Goal: Task Accomplishment & Management: Complete application form

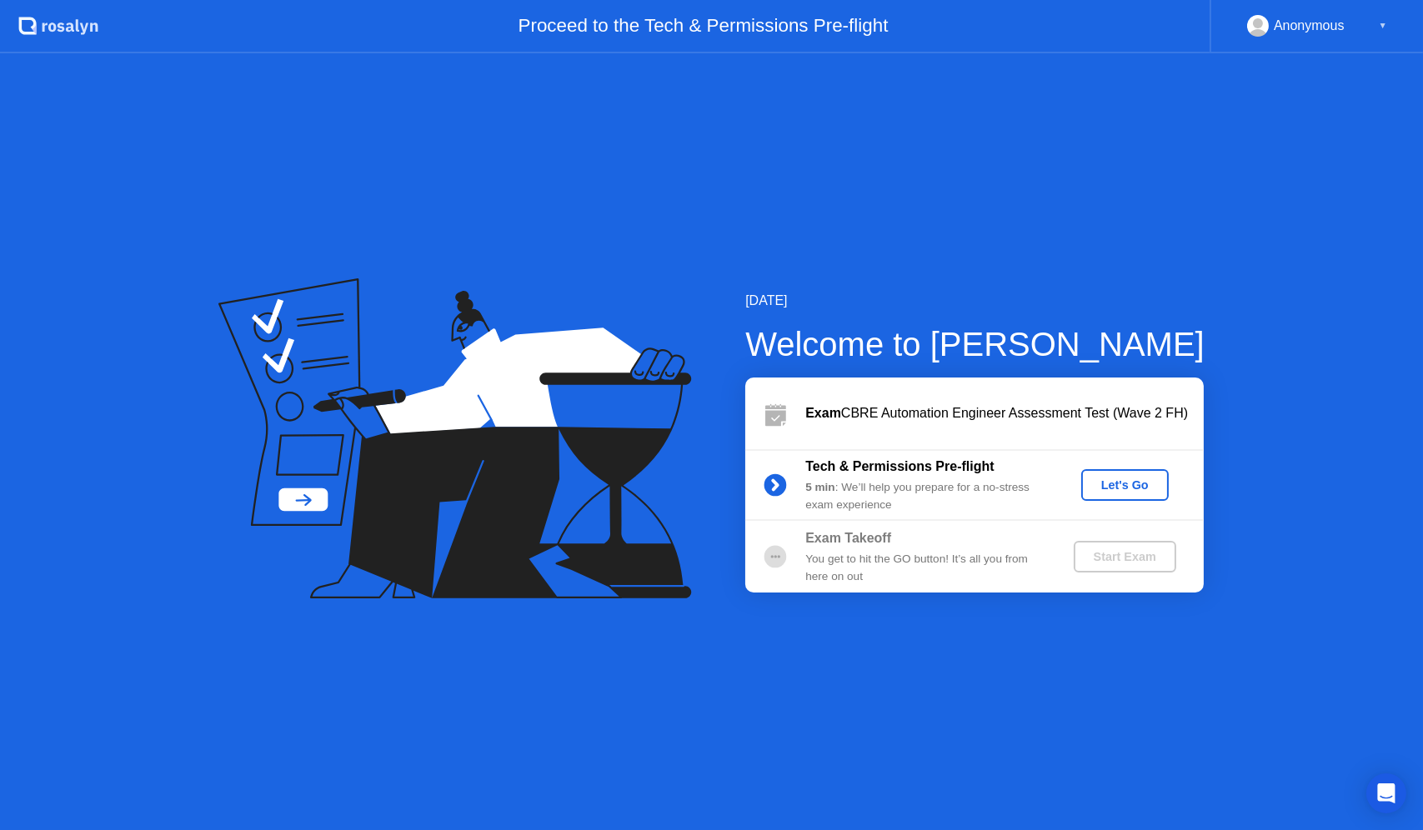
click at [1116, 494] on button "Let's Go" at bounding box center [1125, 485] width 88 height 32
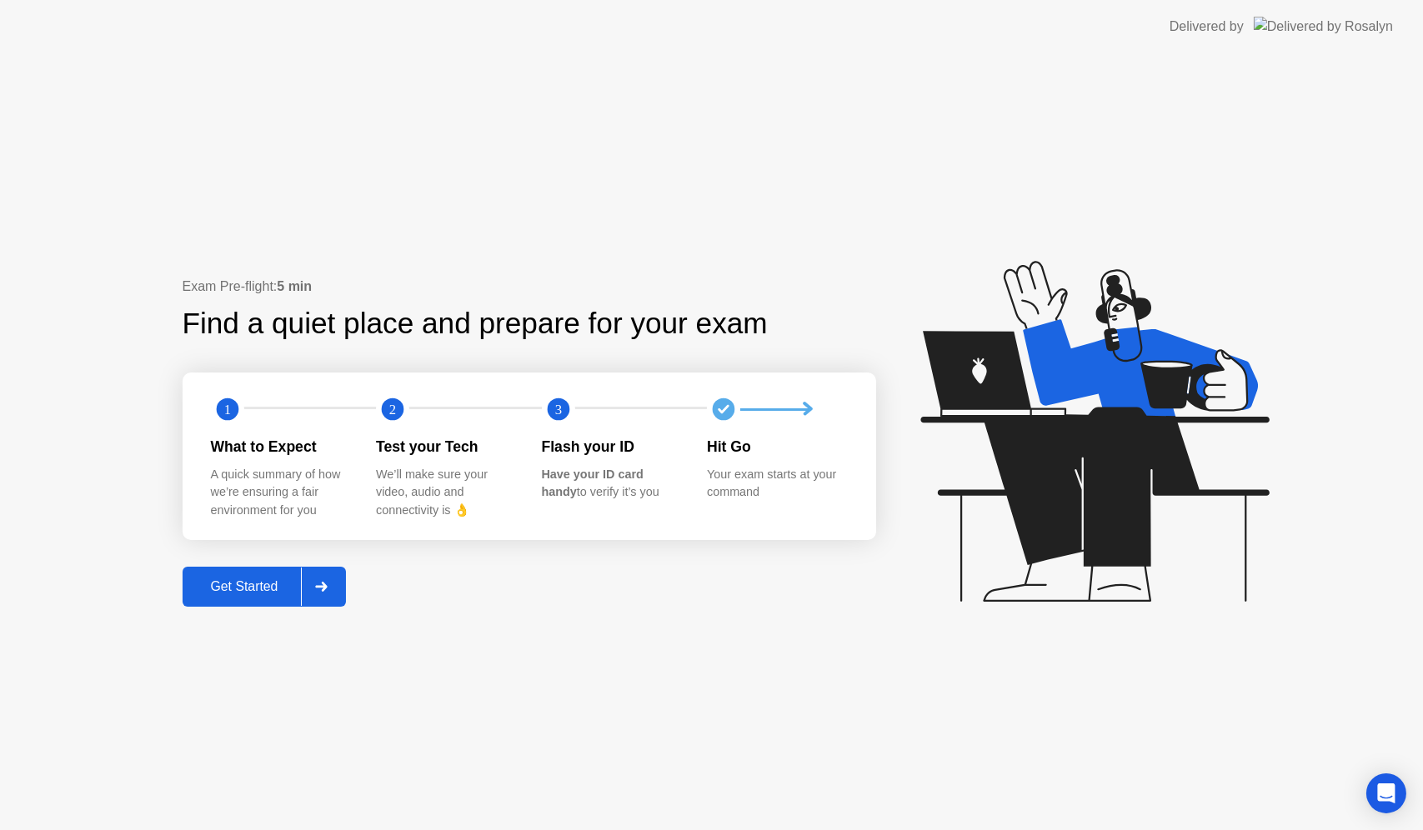
click at [253, 584] on div "Get Started" at bounding box center [245, 586] width 114 height 15
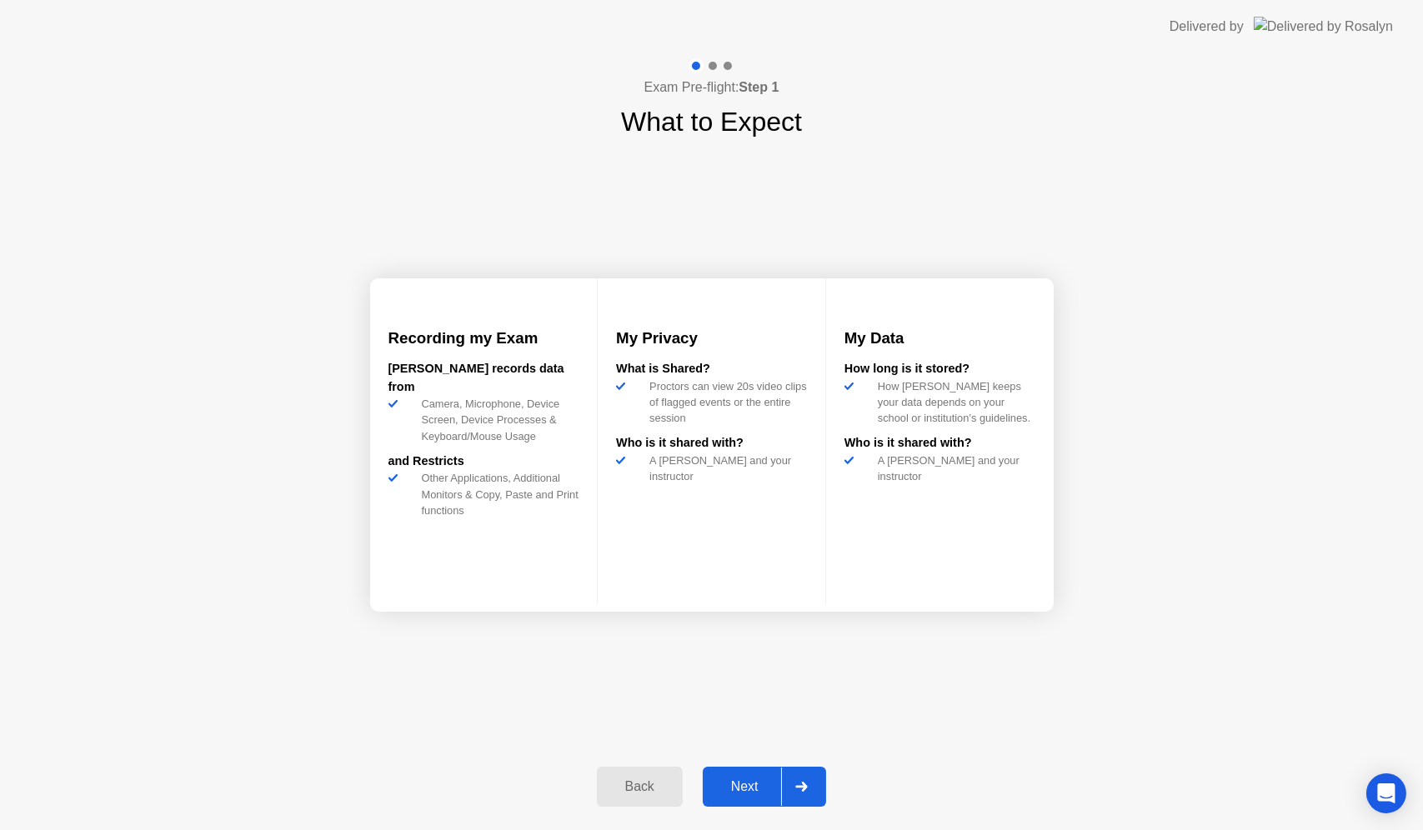
click at [745, 804] on button "Next" at bounding box center [765, 787] width 124 height 40
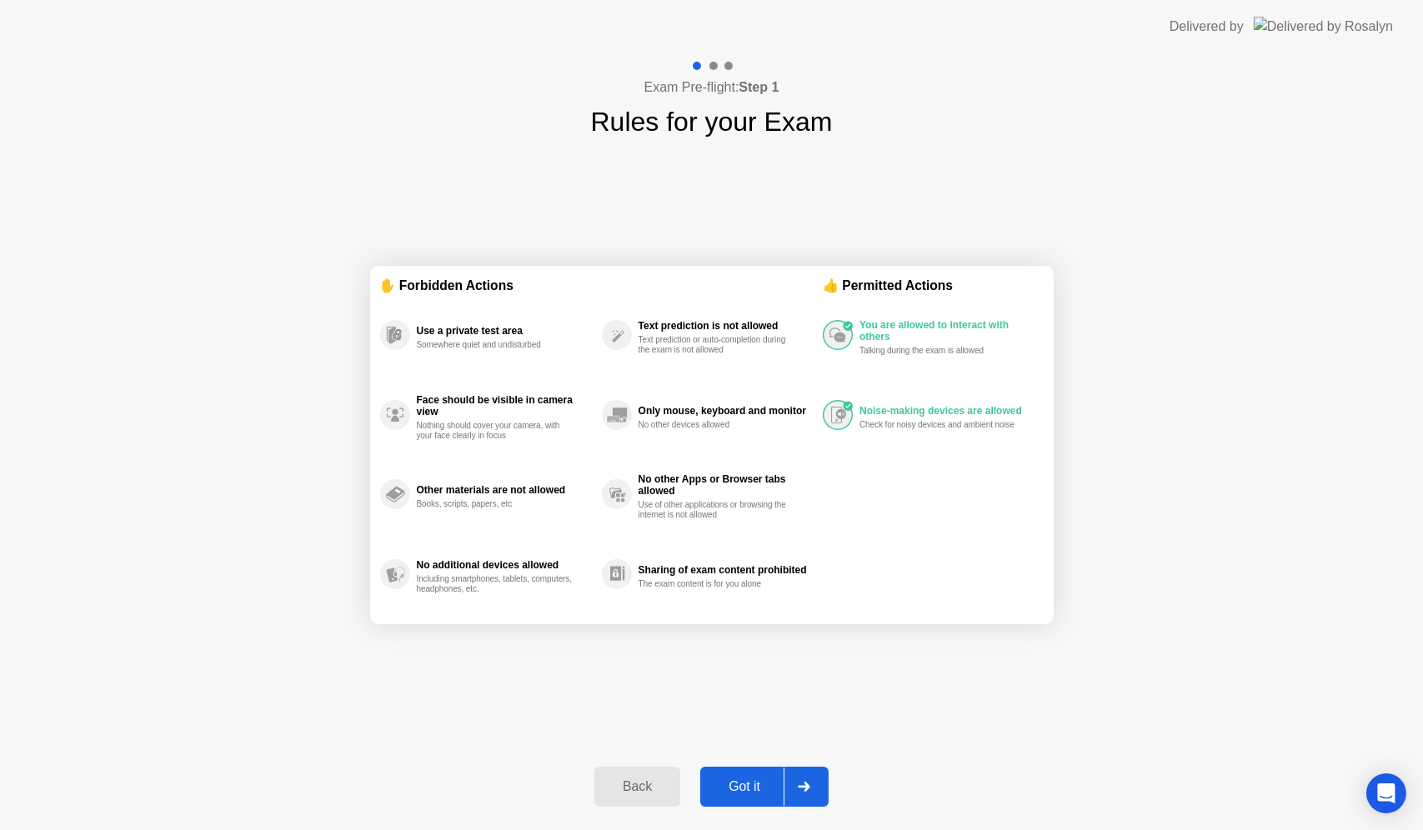
click at [735, 793] on div "Got it" at bounding box center [744, 787] width 78 height 15
select select "**********"
select select "*******"
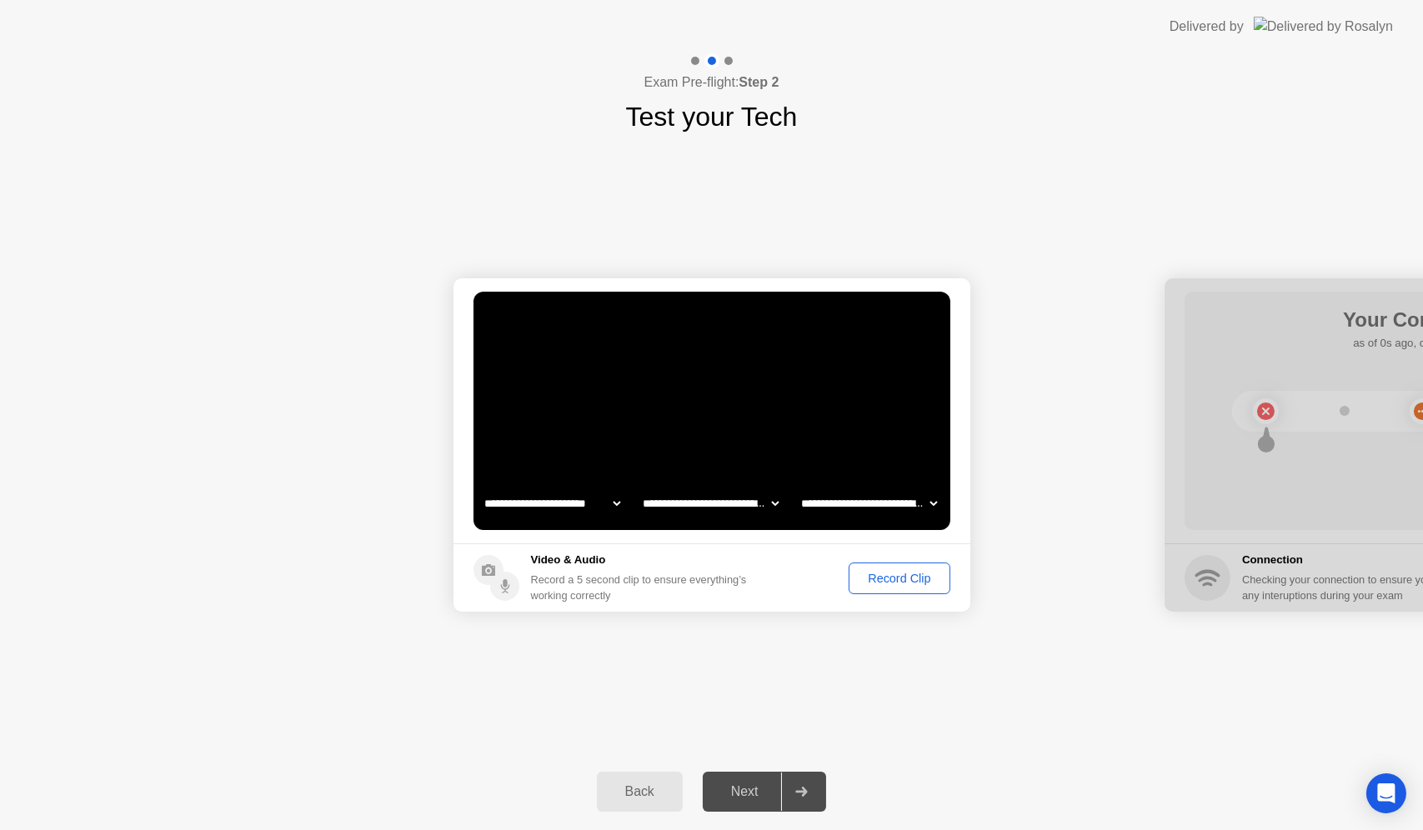
click at [912, 583] on div "Record Clip" at bounding box center [899, 578] width 89 height 13
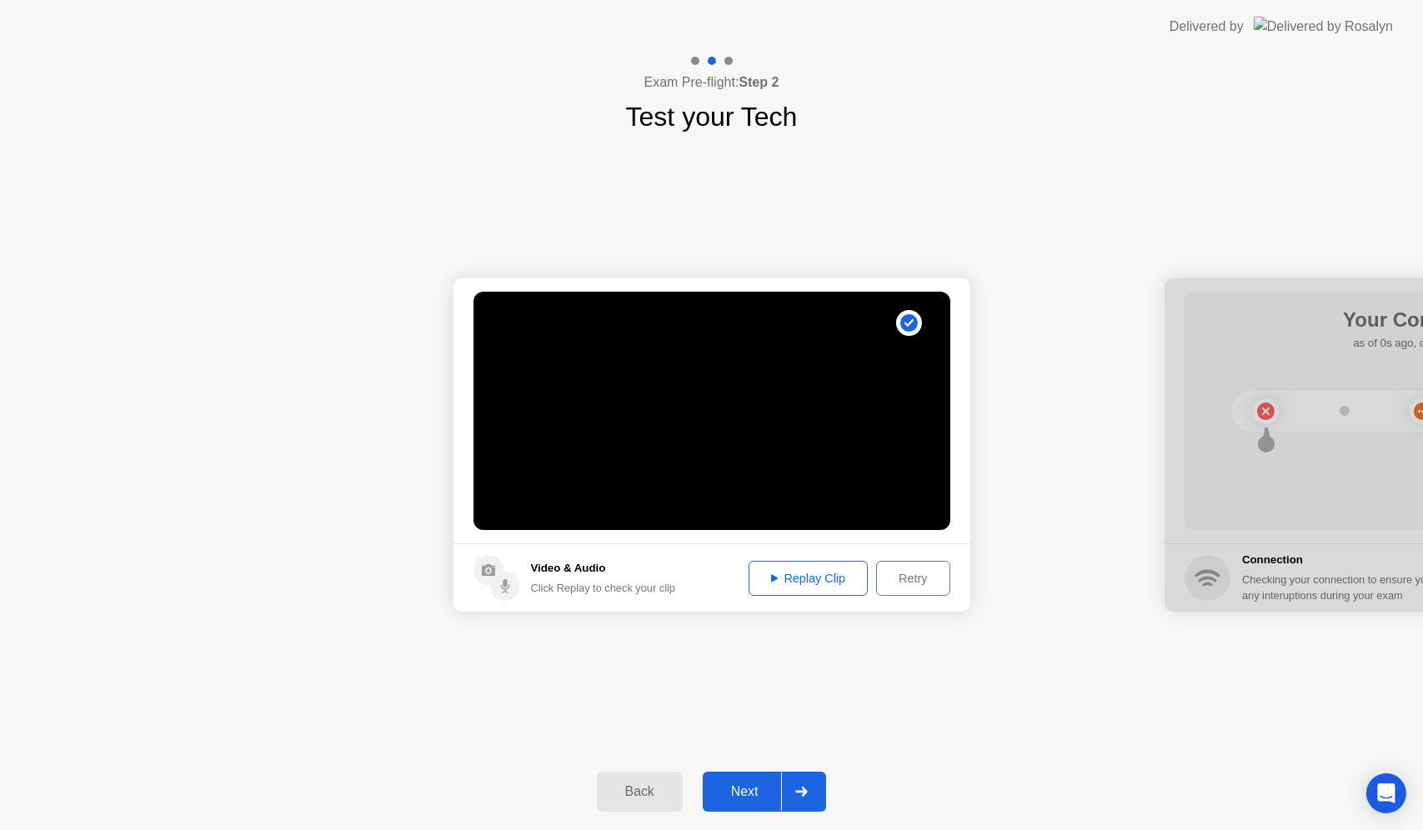
click at [820, 582] on div "Replay Clip" at bounding box center [809, 578] width 108 height 13
click at [743, 785] on div "Next" at bounding box center [745, 792] width 74 height 15
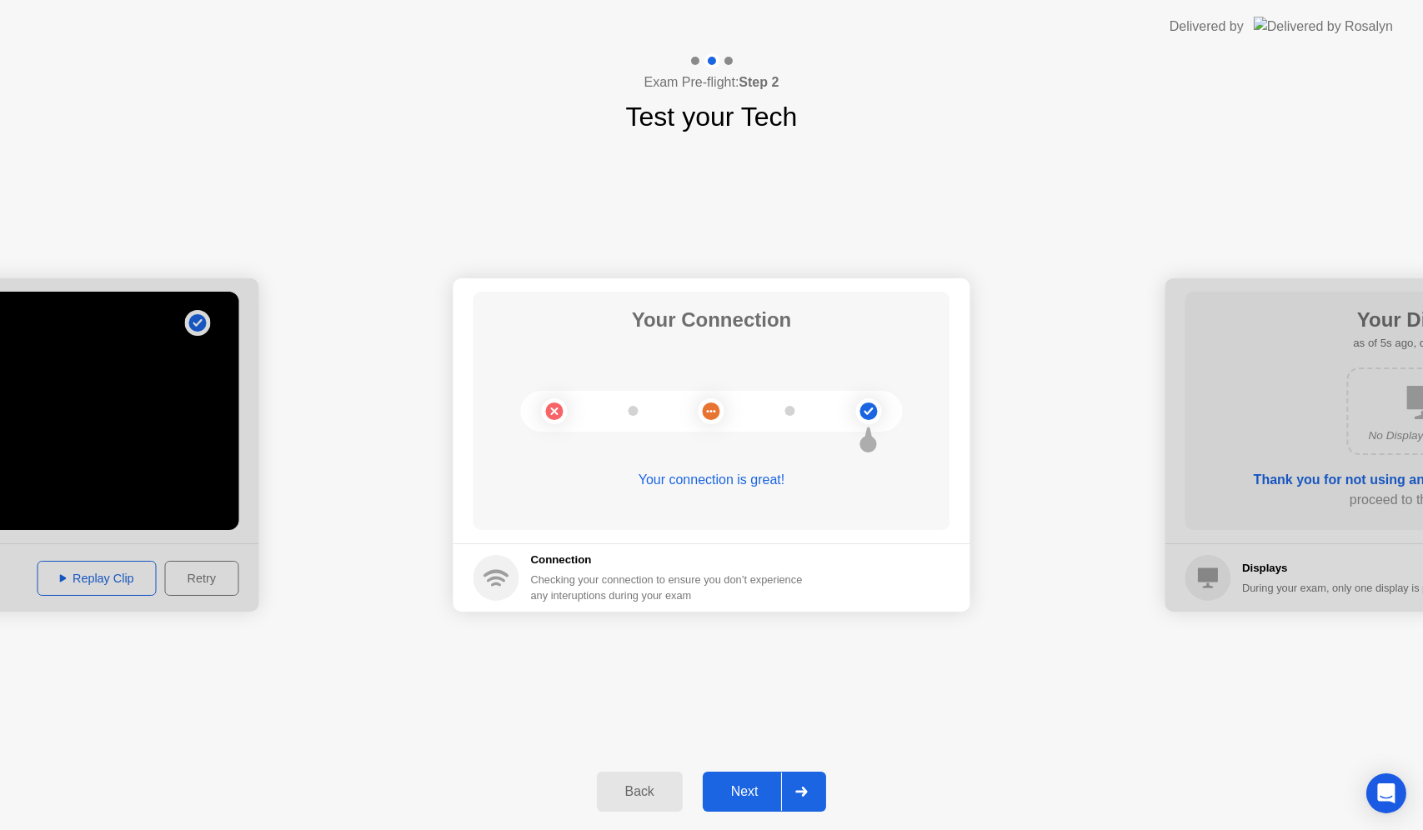
click at [755, 791] on div "Next" at bounding box center [745, 792] width 74 height 15
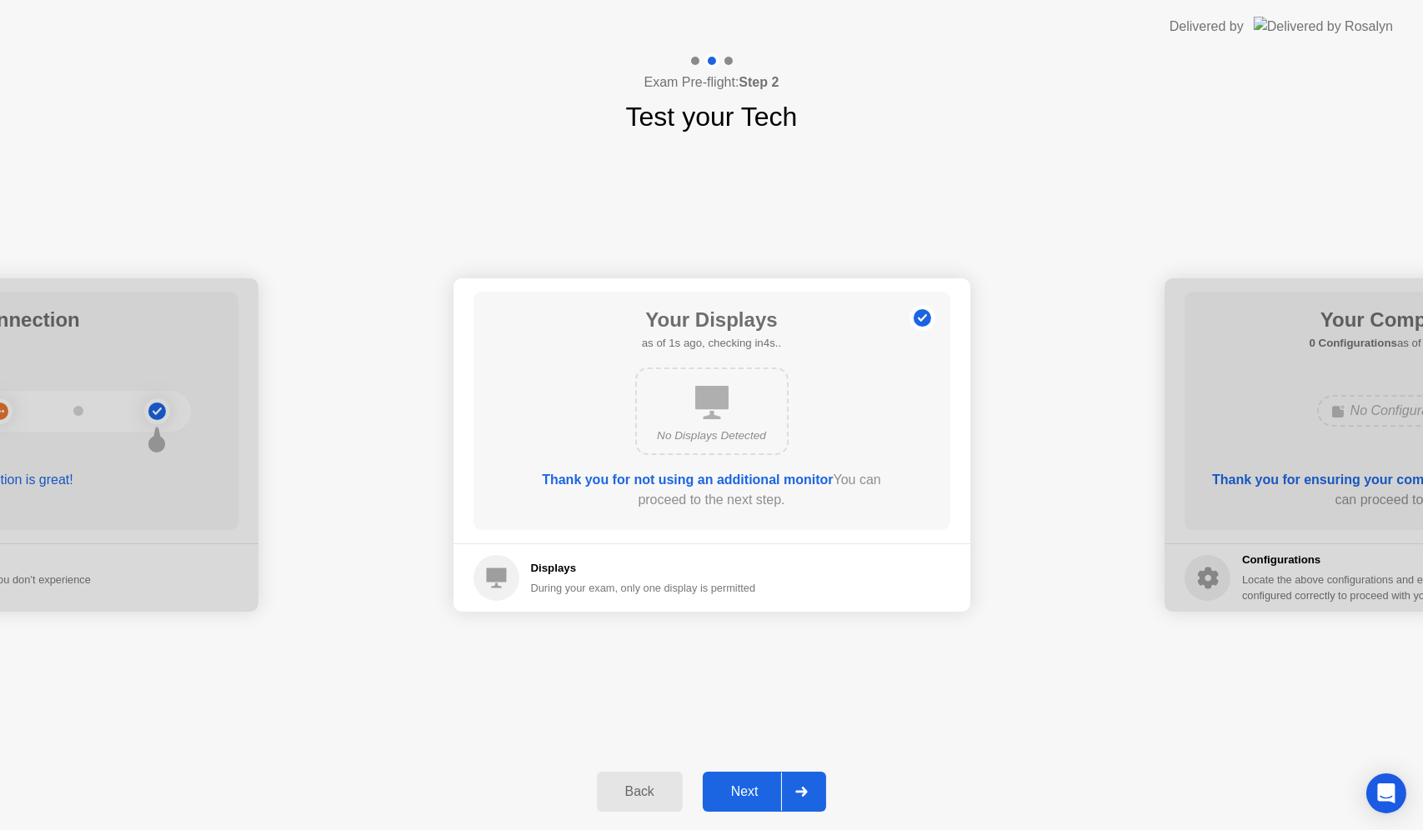
click at [755, 791] on div "Next" at bounding box center [745, 792] width 74 height 15
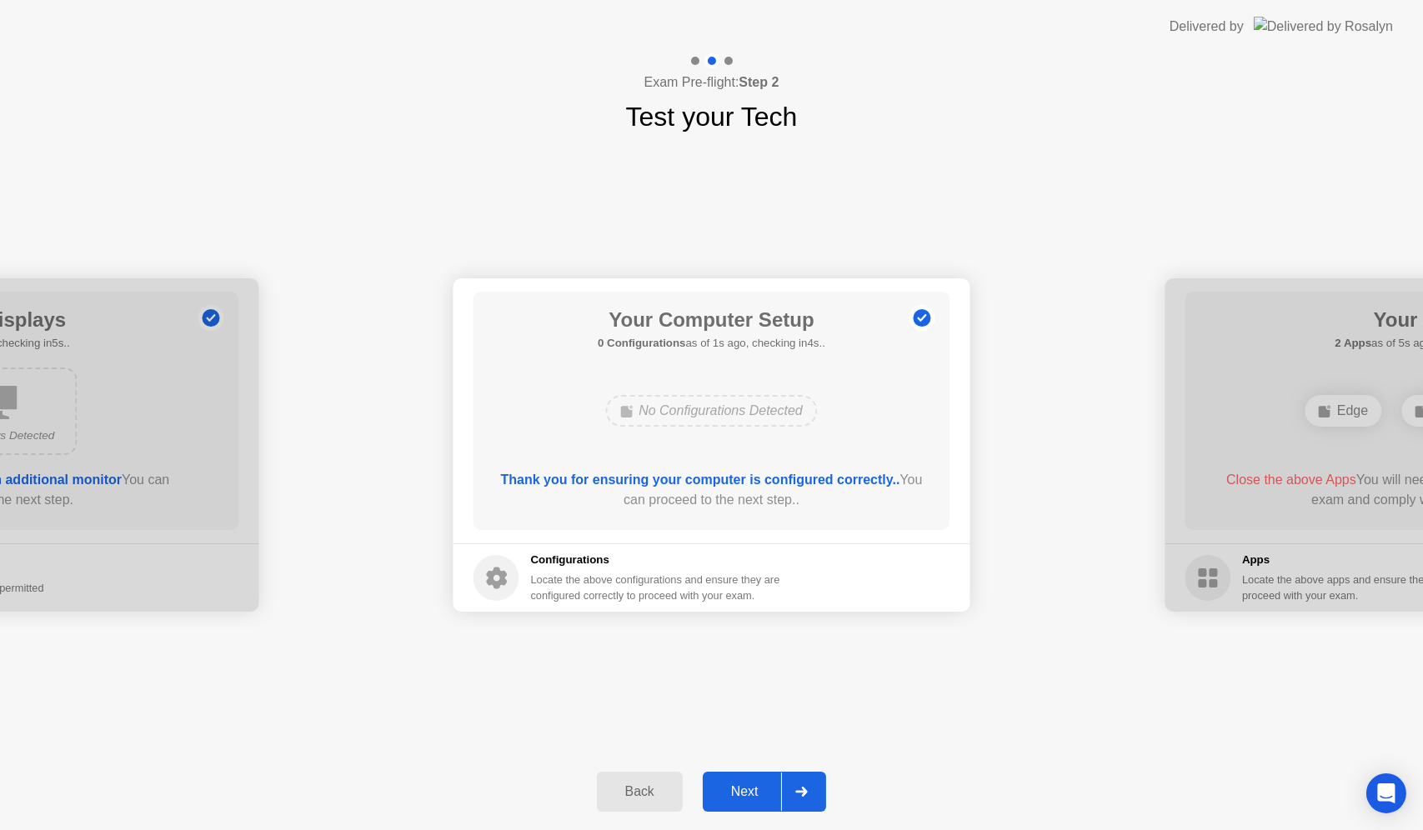
click at [755, 791] on div "Next" at bounding box center [745, 792] width 74 height 15
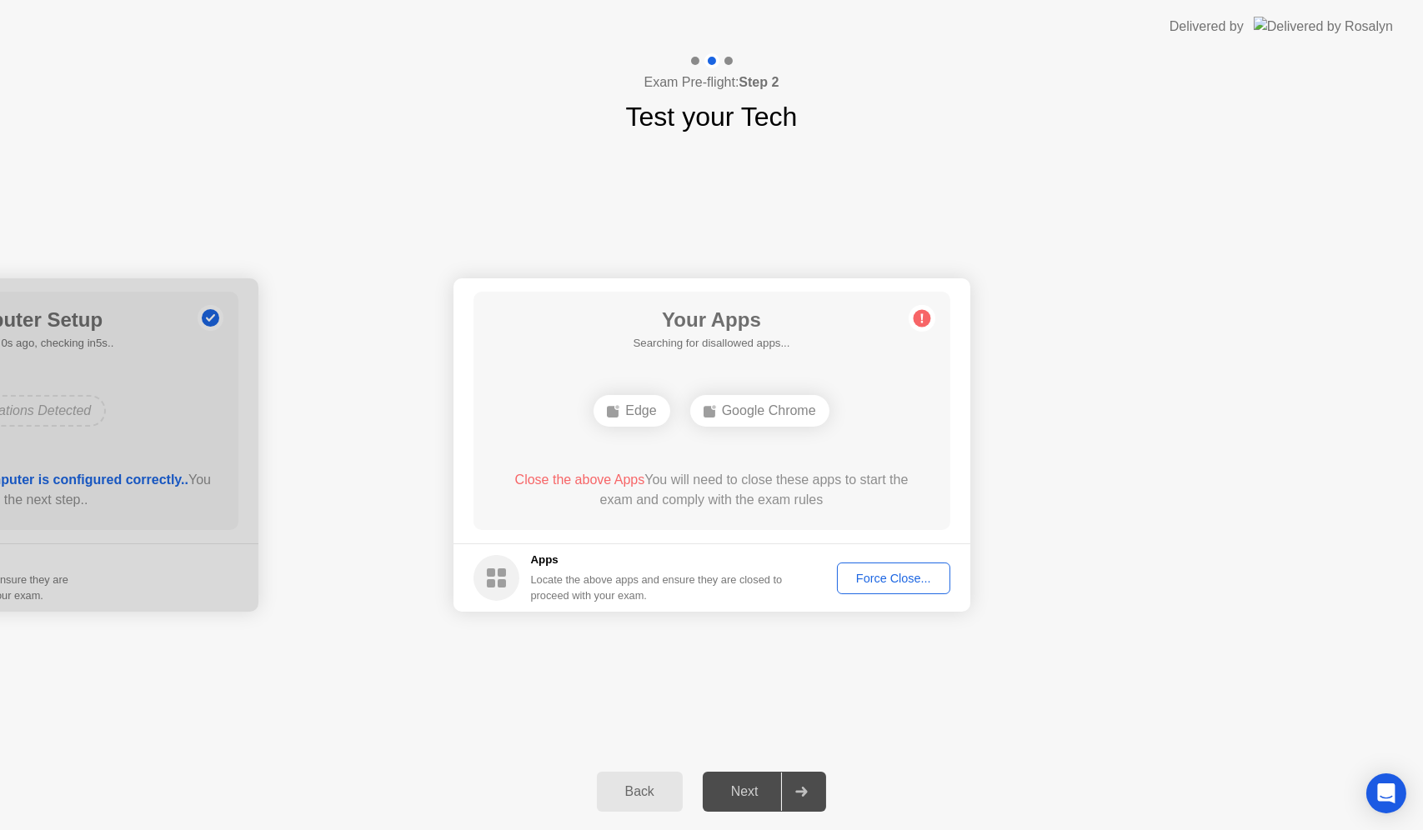
click at [878, 577] on div "Force Close..." at bounding box center [894, 578] width 102 height 13
click at [871, 567] on button "Force Close..." at bounding box center [893, 579] width 113 height 32
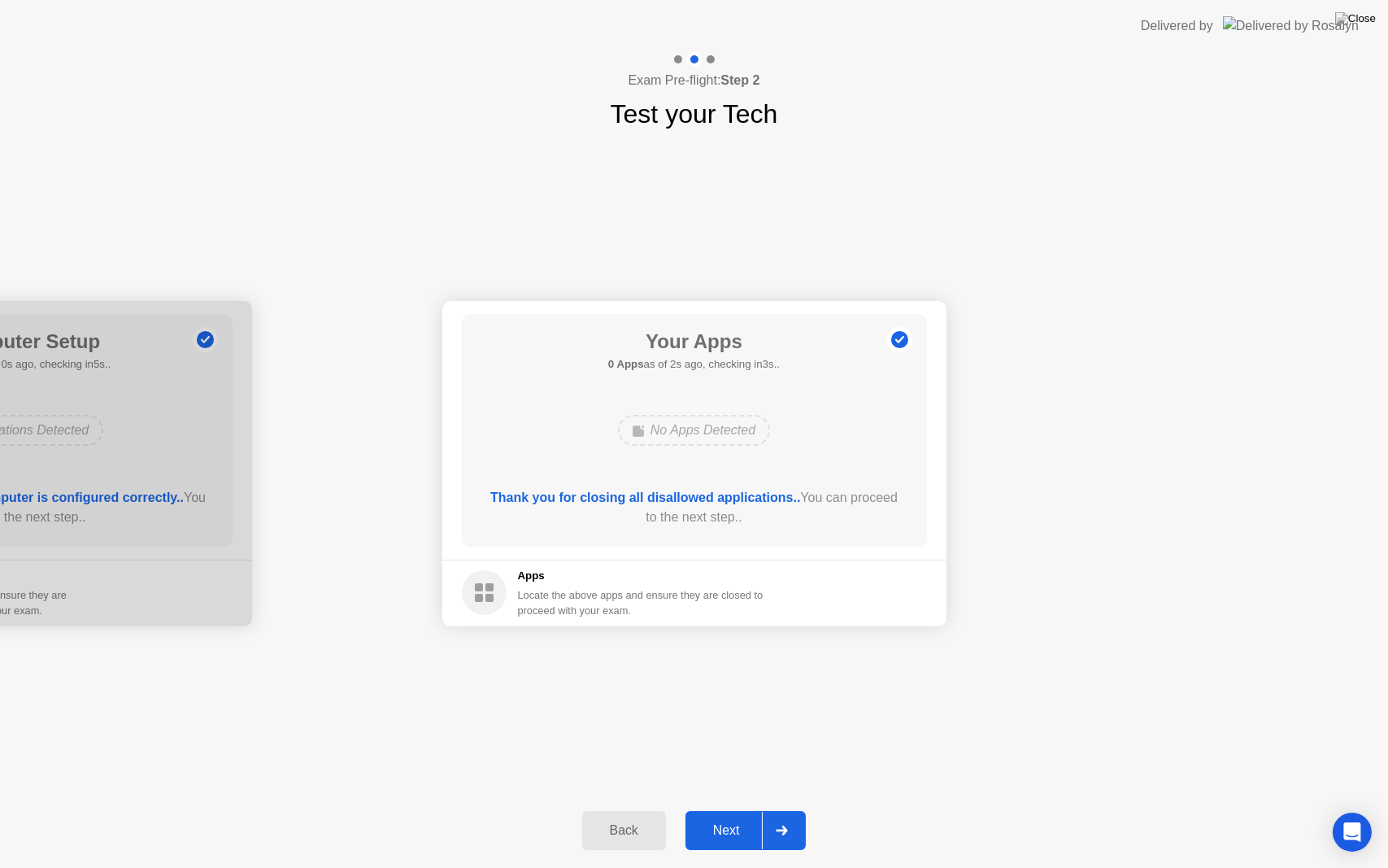
click at [746, 809] on div "Next" at bounding box center [727, 830] width 72 height 15
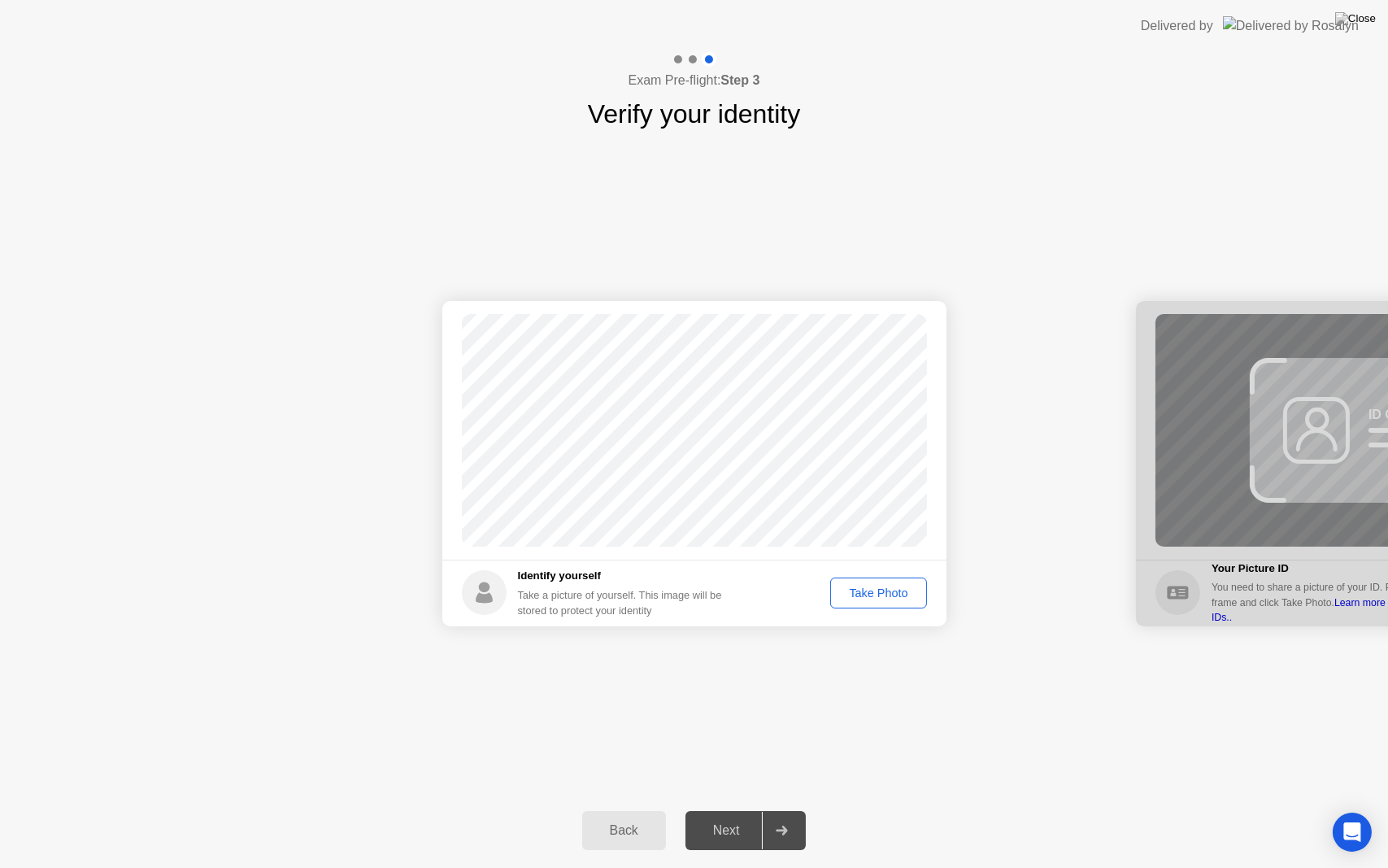
click at [874, 593] on div "Take Photo" at bounding box center [878, 592] width 85 height 13
click at [874, 593] on div "Retake" at bounding box center [890, 592] width 63 height 13
click at [874, 593] on div "Take Photo" at bounding box center [878, 592] width 85 height 13
click at [728, 809] on button "Next" at bounding box center [746, 830] width 121 height 39
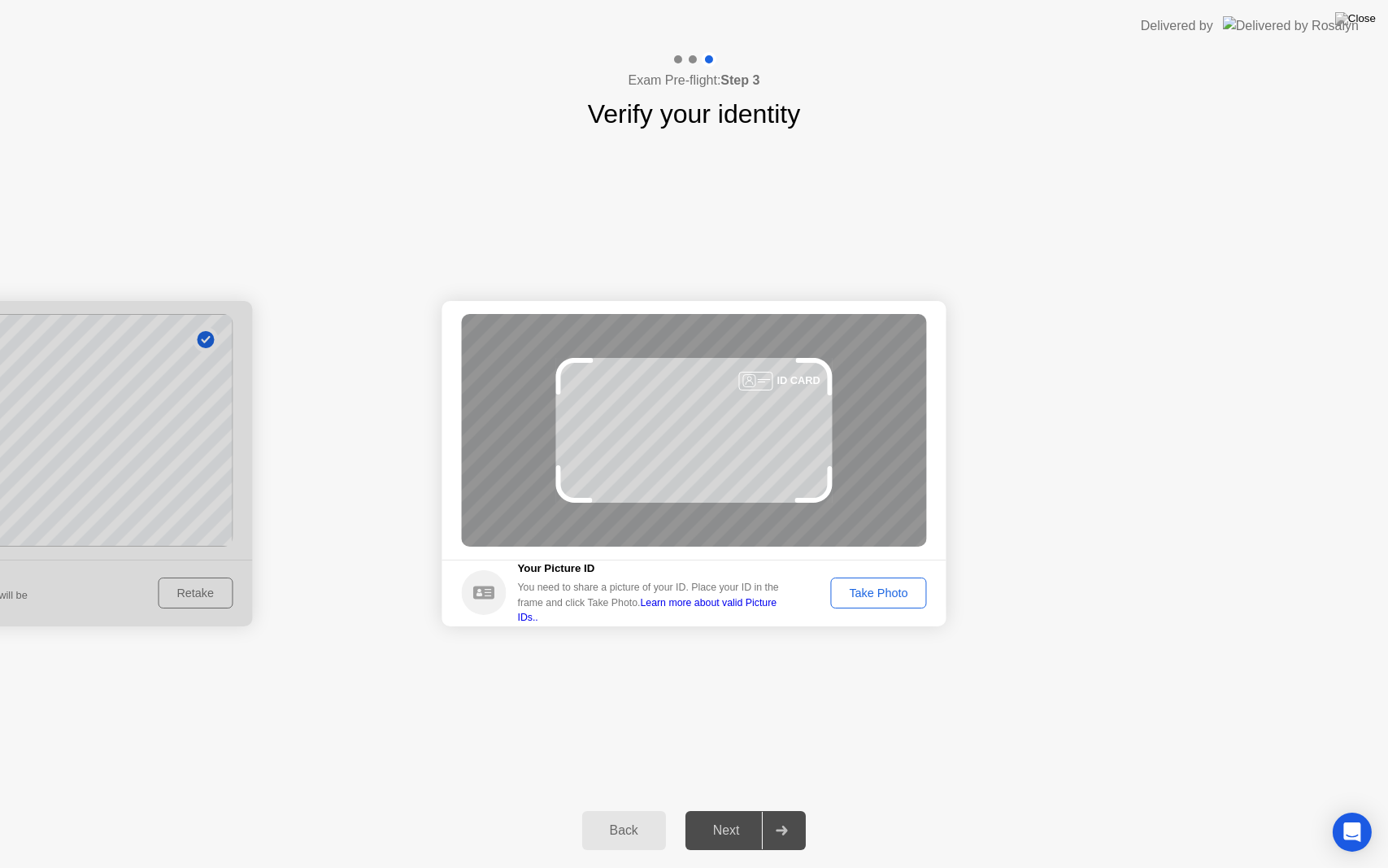
click at [869, 596] on div "Take Photo" at bounding box center [878, 592] width 85 height 13
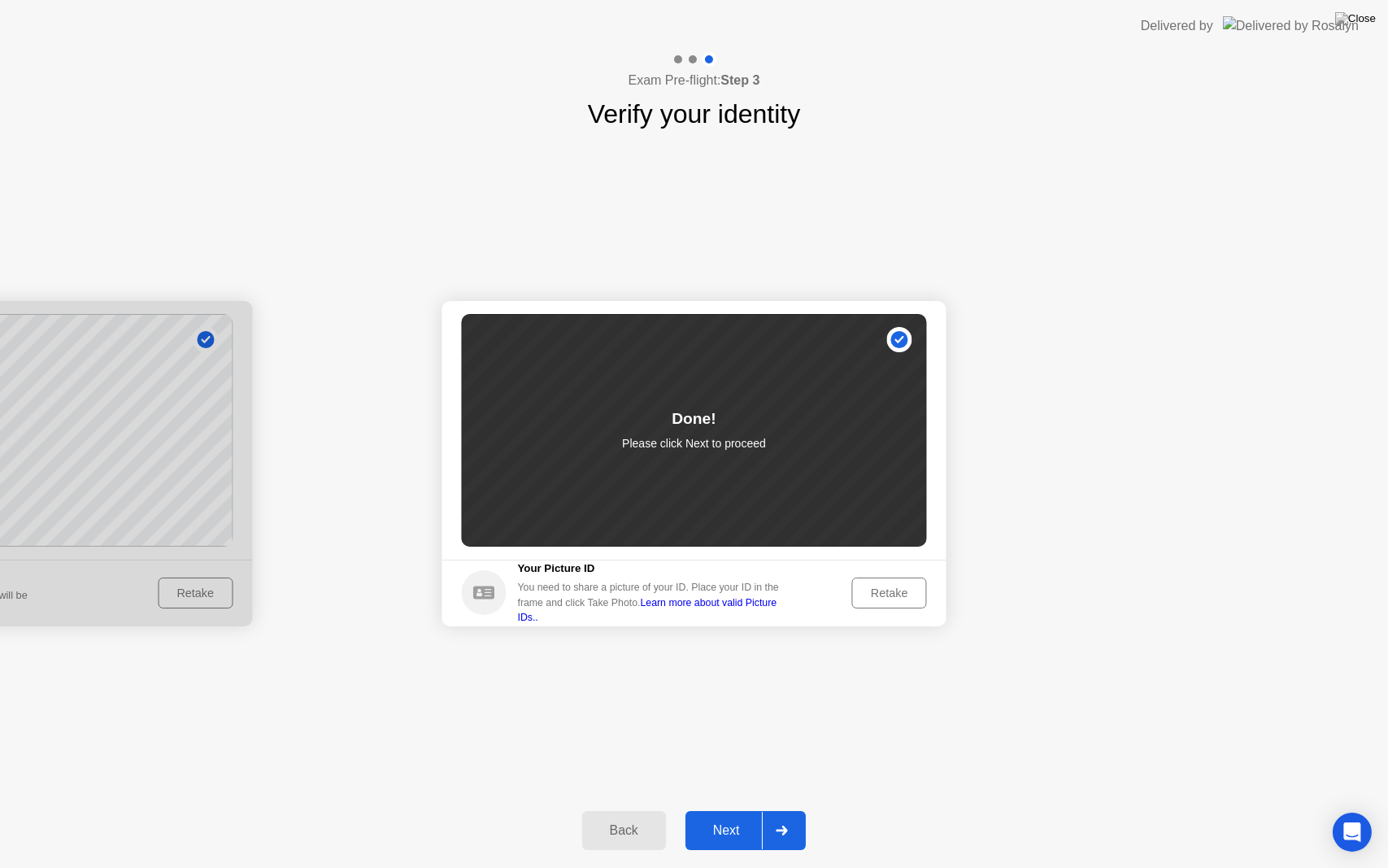
click at [728, 809] on div "Next" at bounding box center [727, 830] width 72 height 15
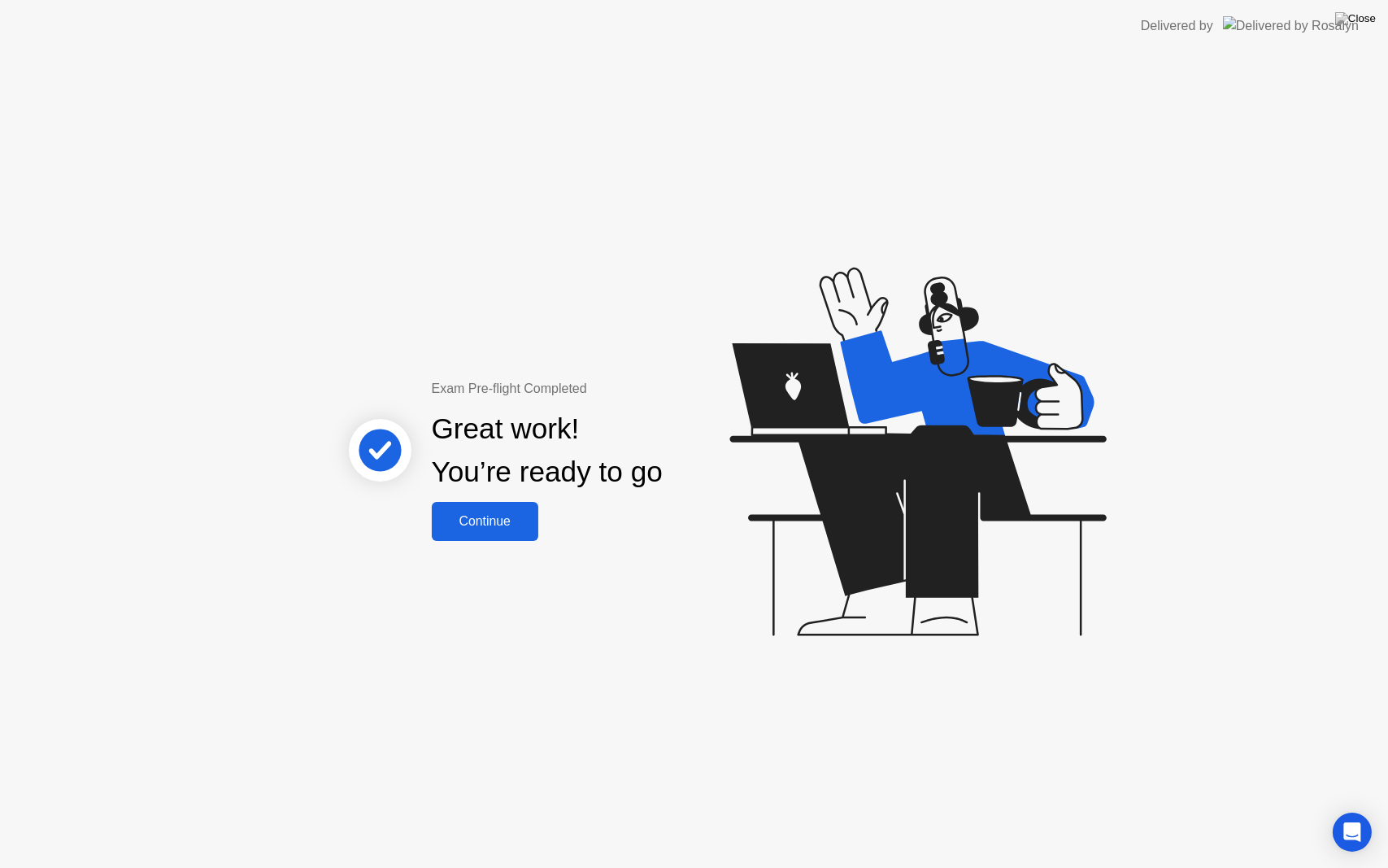
click at [515, 555] on div "Exam Pre-flight Completed Great work! You’re ready to go Continue" at bounding box center [694, 459] width 1388 height 815
click at [505, 525] on div "Continue" at bounding box center [485, 521] width 97 height 15
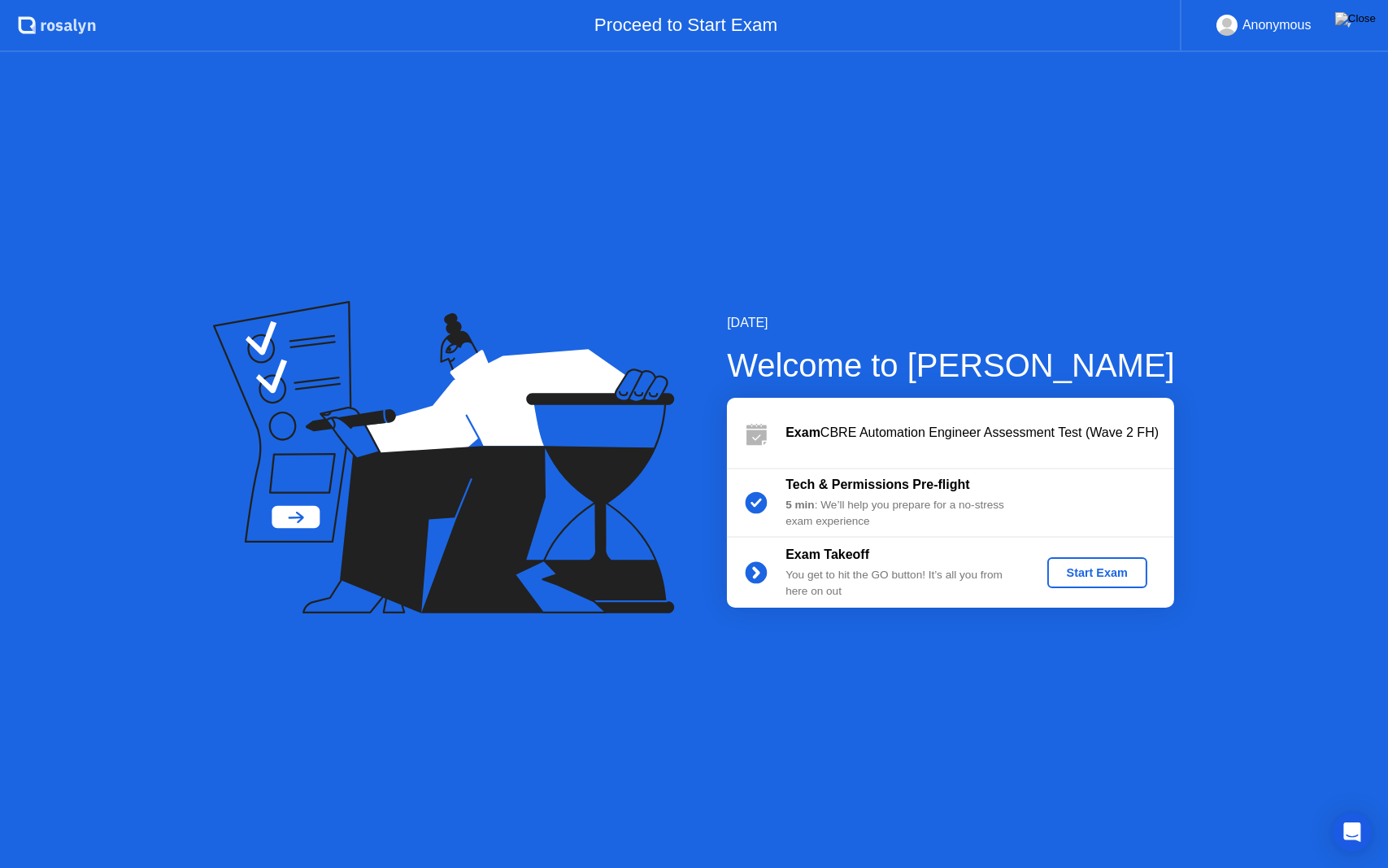
click at [1074, 566] on div "Start Exam" at bounding box center [1097, 572] width 87 height 13
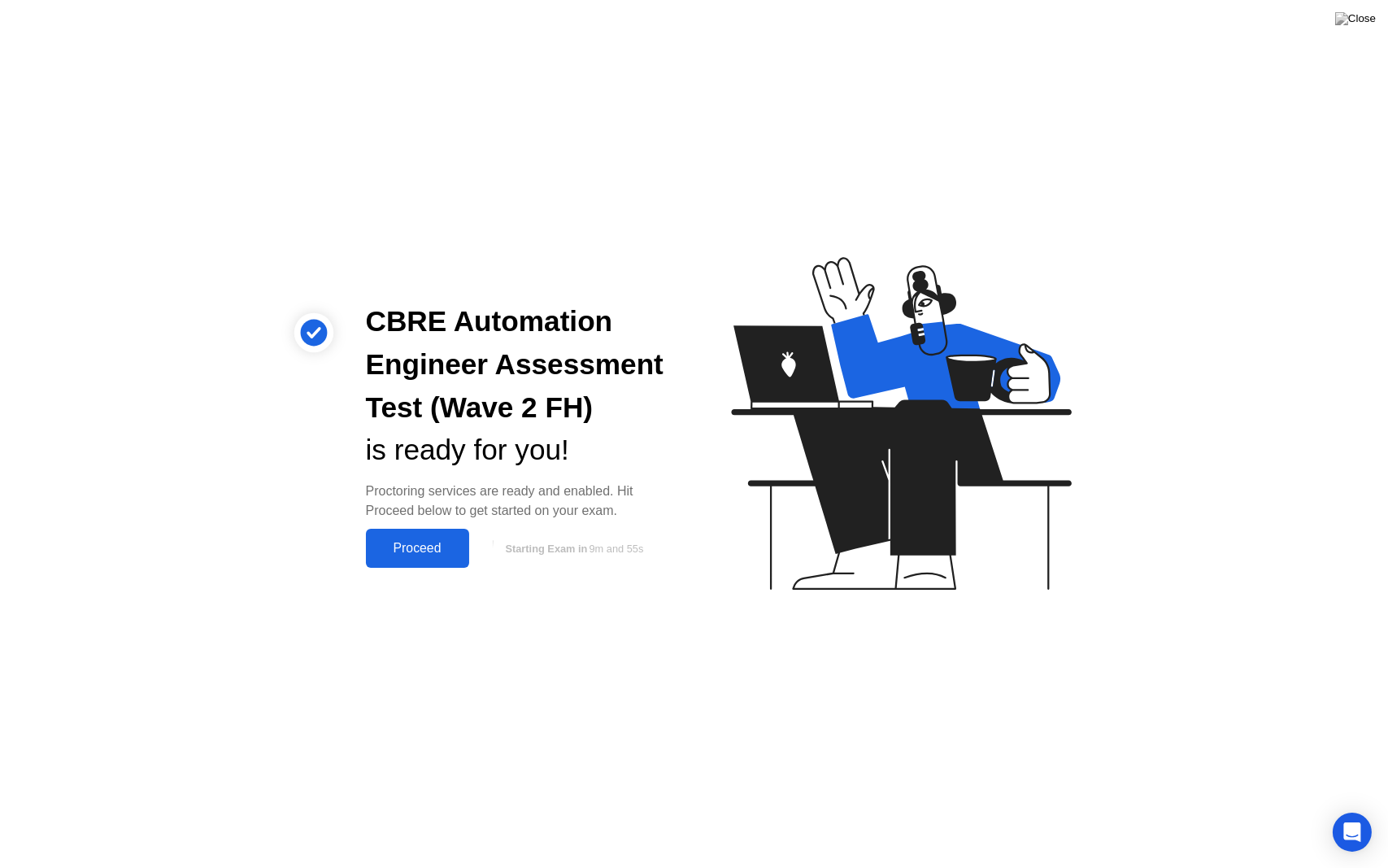
click at [423, 536] on button "Proceed" at bounding box center [417, 548] width 103 height 39
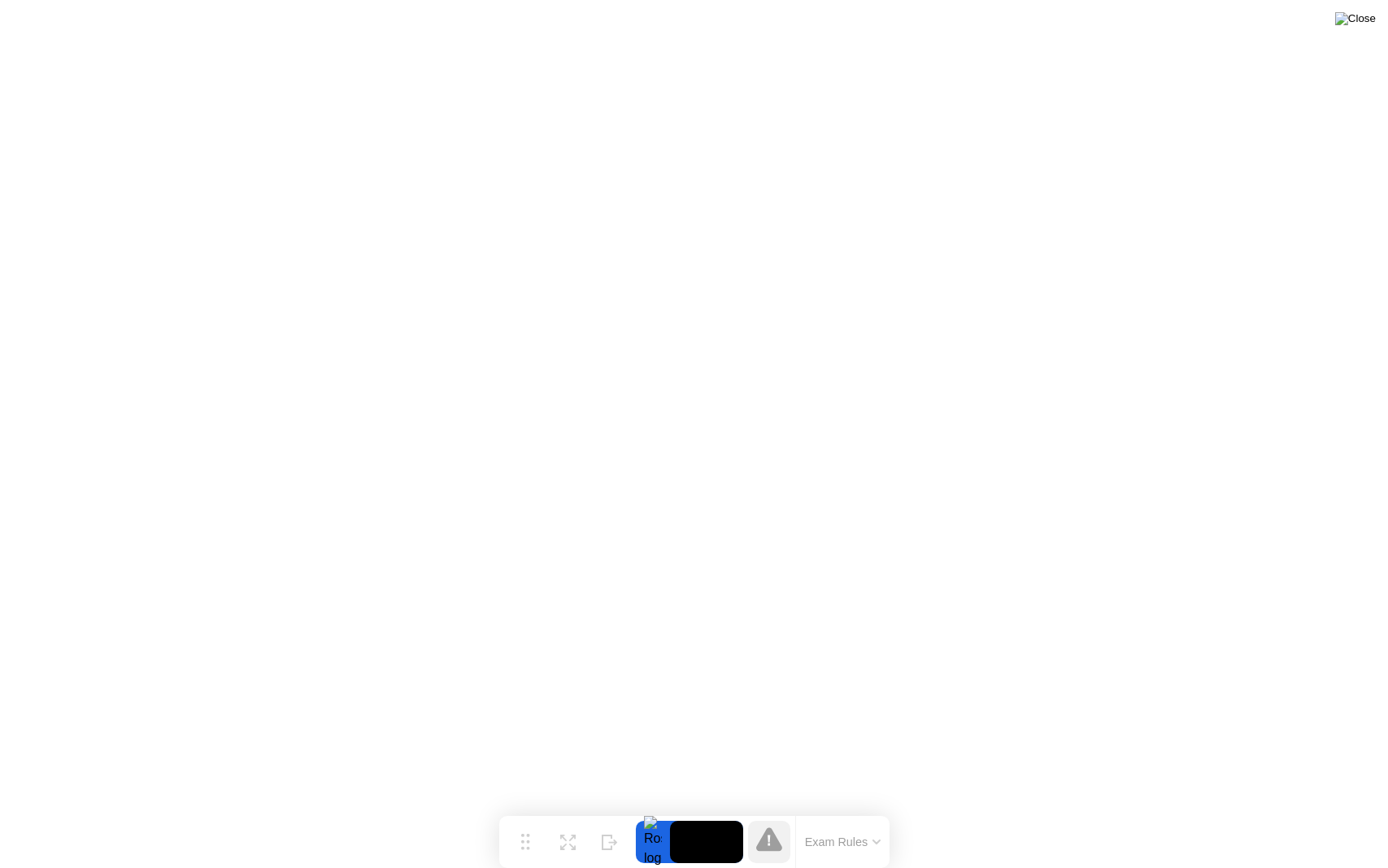
click at [1366, 18] on img at bounding box center [1356, 19] width 41 height 13
